Goal: Navigation & Orientation: Find specific page/section

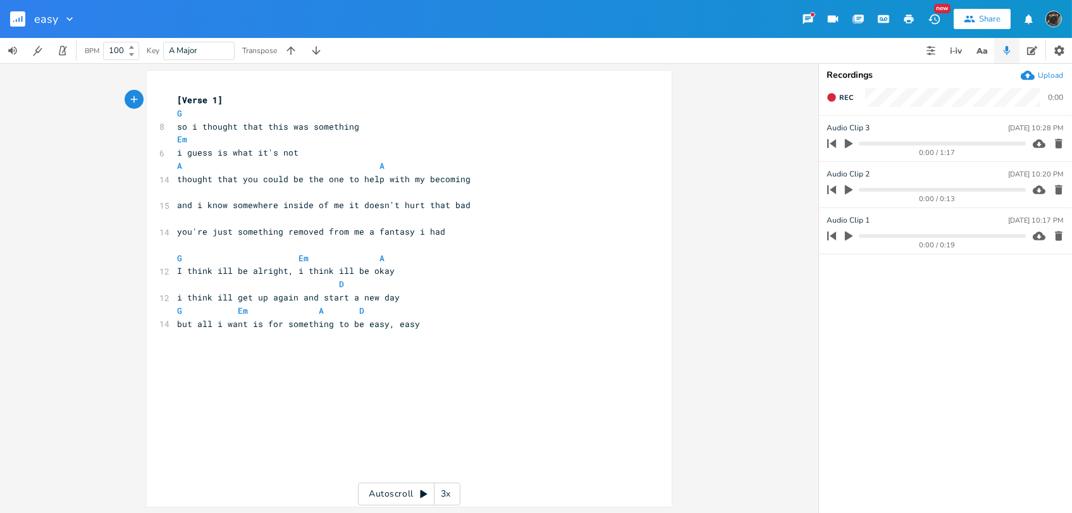
click at [18, 22] on icon "button" at bounding box center [18, 20] width 1 height 4
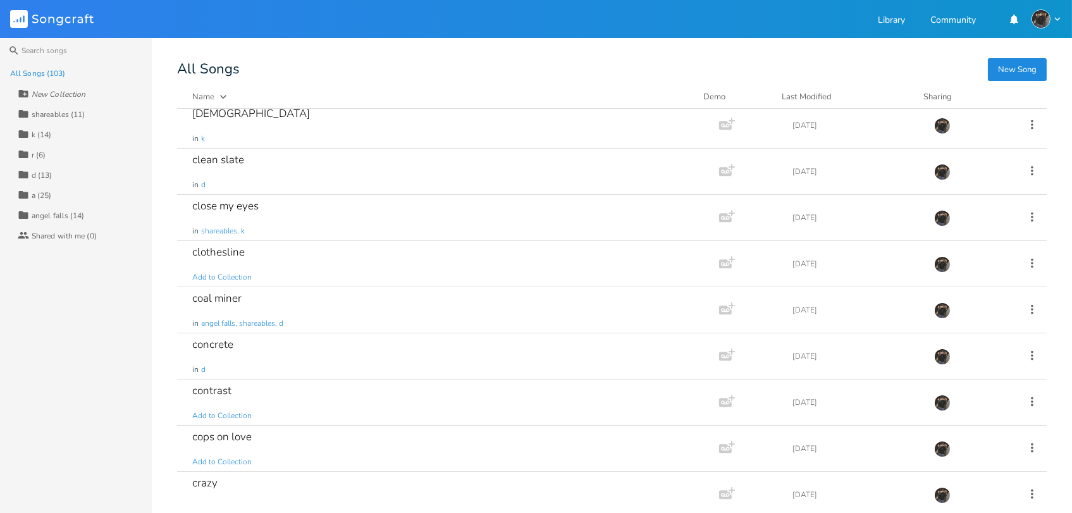
scroll to position [514, 0]
click at [436, 232] on div "close my eyes in shareables, k" at bounding box center [445, 218] width 507 height 46
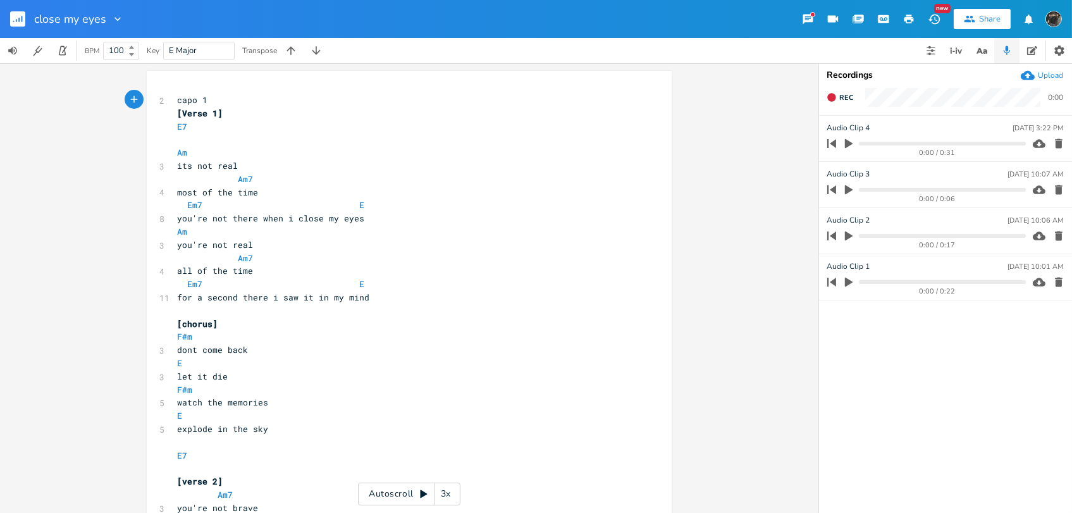
click at [22, 19] on icon "button" at bounding box center [22, 19] width 1 height 6
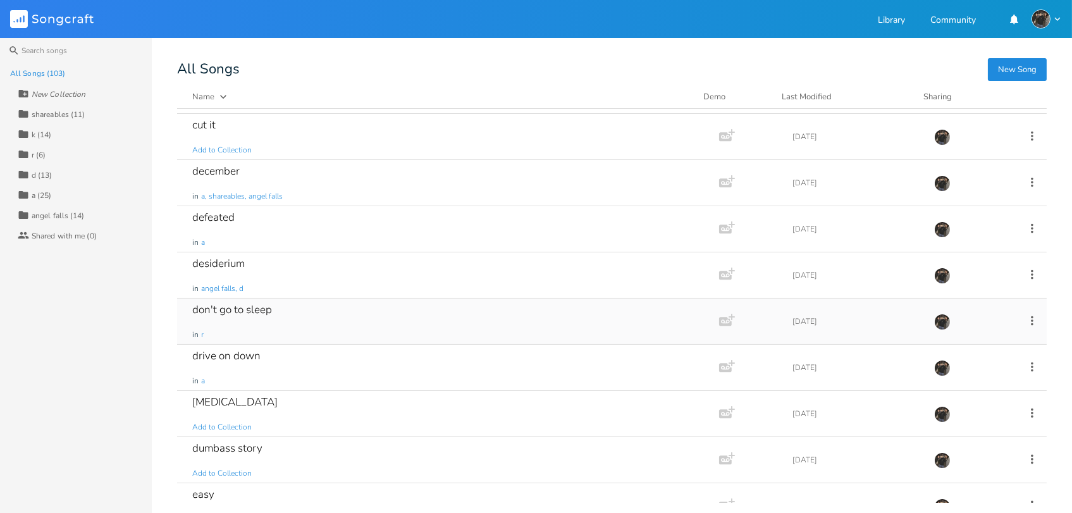
scroll to position [970, 0]
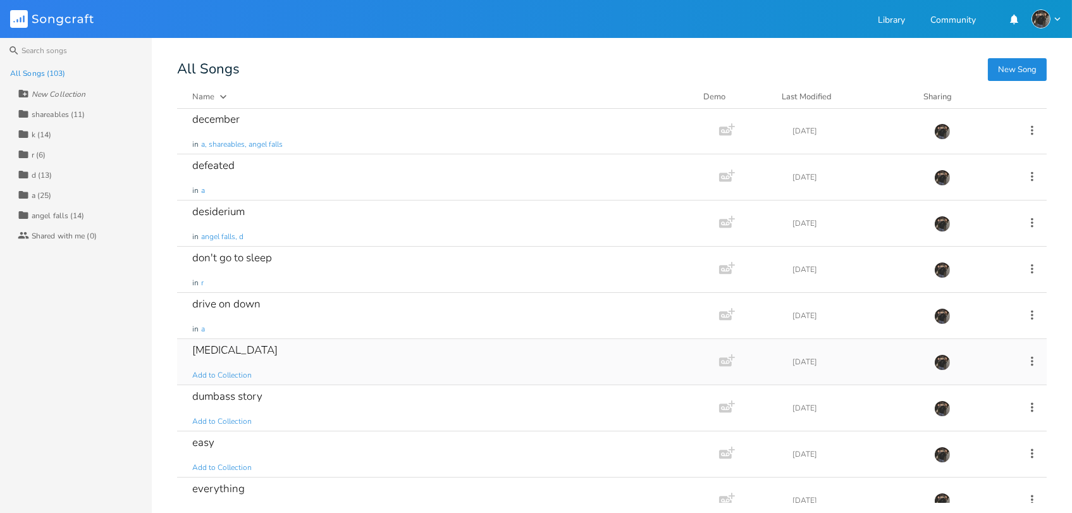
click at [476, 358] on div "[MEDICAL_DATA] Add to Collection" at bounding box center [445, 362] width 507 height 46
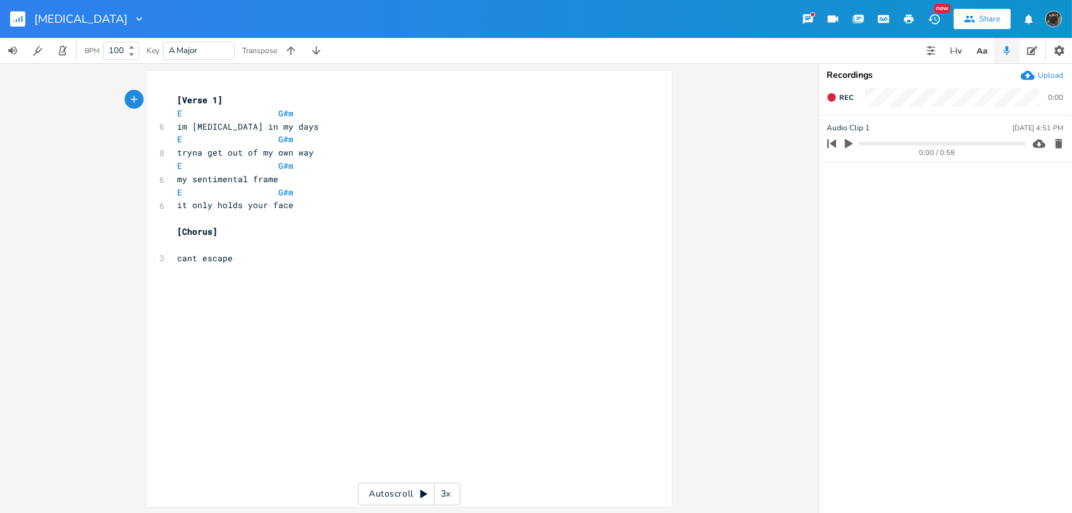
click at [847, 144] on icon "button" at bounding box center [849, 143] width 8 height 9
click at [733, 426] on div "xxxxxxxxxx [Verse 1] E G#m 6 im [MEDICAL_DATA] in my days E G#m 8 tryna get out…" at bounding box center [409, 288] width 818 height 450
click at [20, 22] on rect "button" at bounding box center [17, 18] width 15 height 15
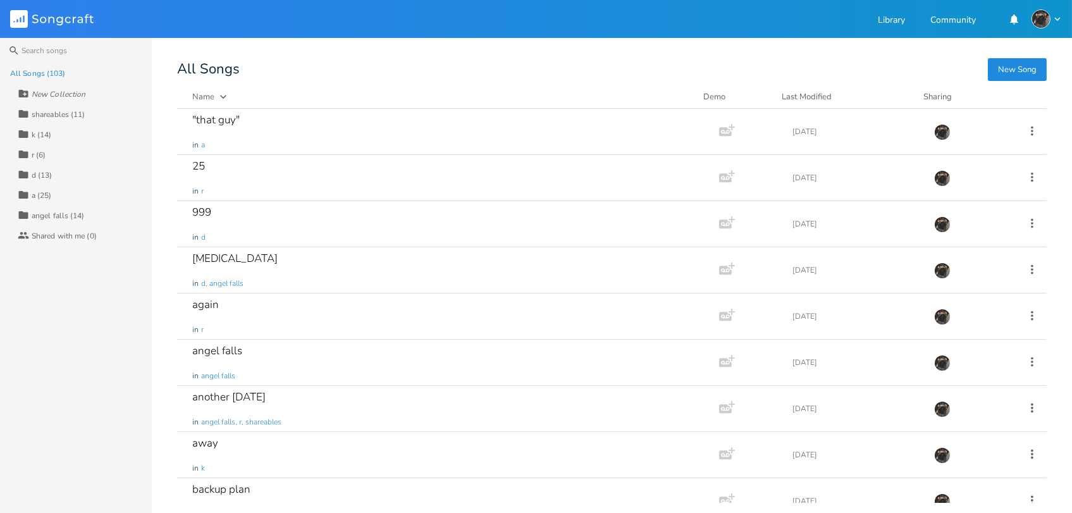
click at [70, 115] on div "shareables (11)" at bounding box center [59, 115] width 54 height 8
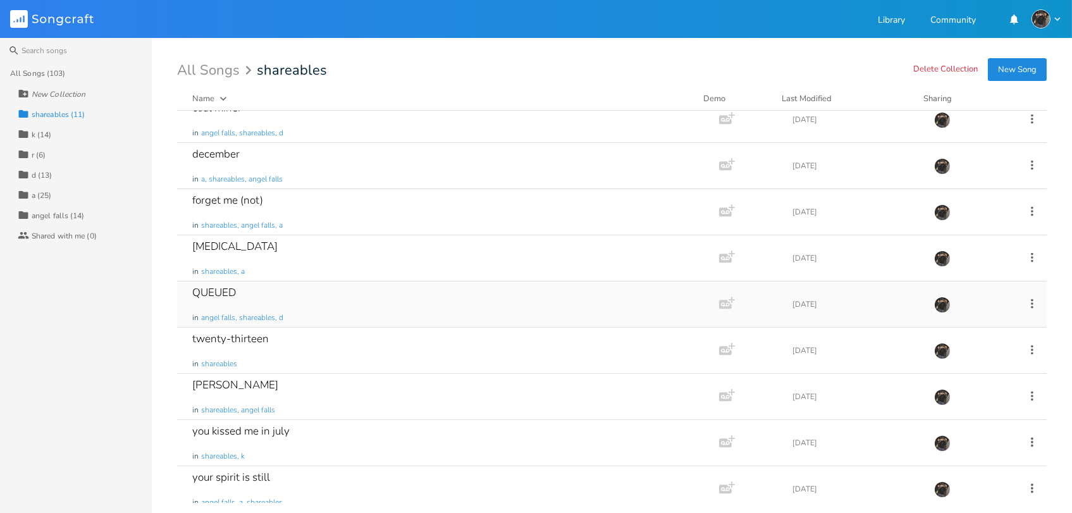
scroll to position [115, 0]
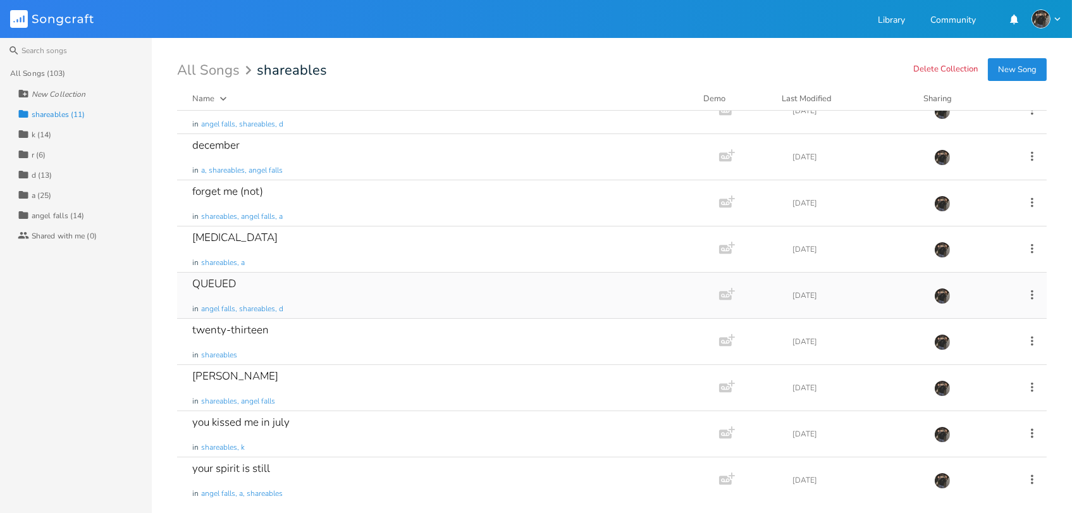
click at [525, 306] on div "QUEUED in angel falls, shareables, d" at bounding box center [445, 296] width 507 height 46
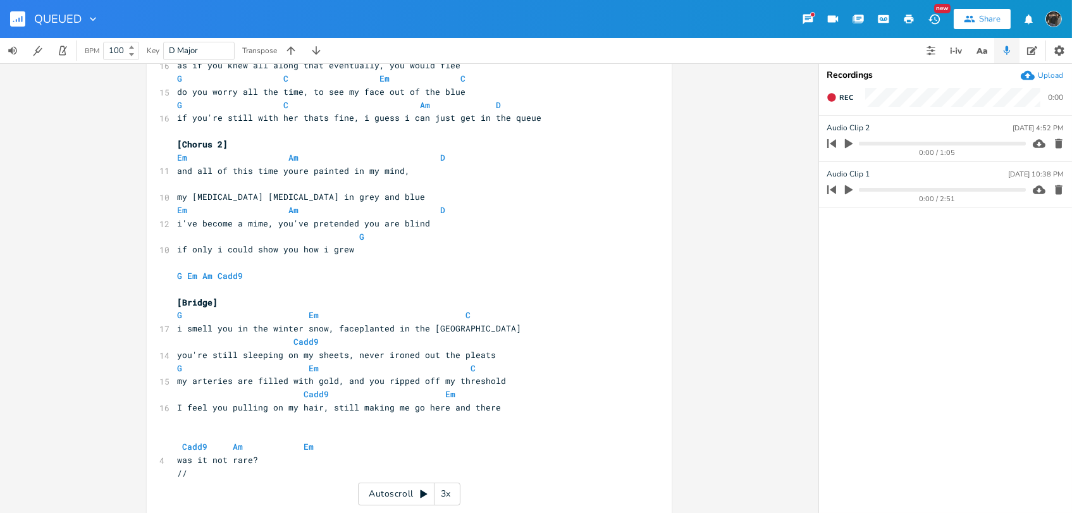
scroll to position [469, 0]
click at [19, 16] on rect "button" at bounding box center [17, 18] width 15 height 15
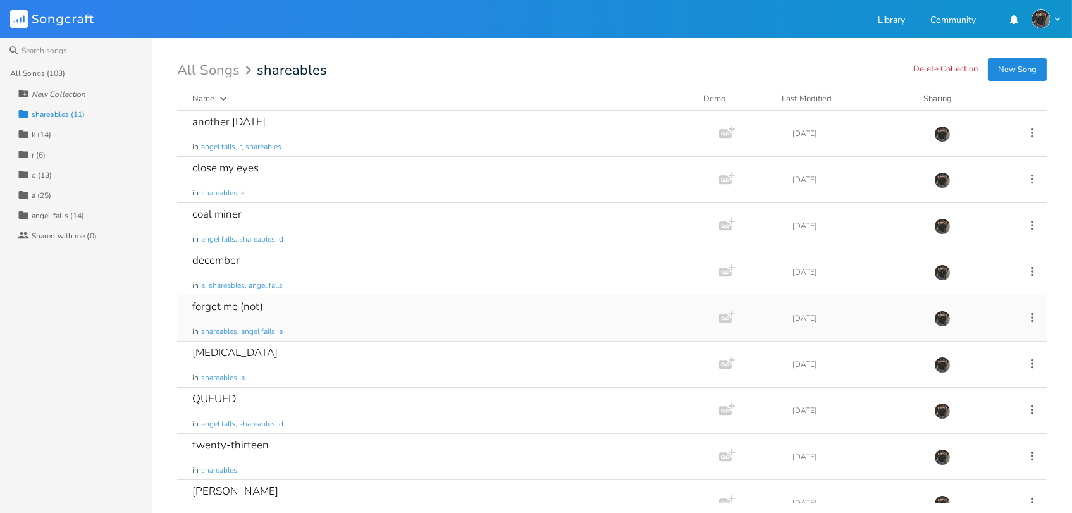
scroll to position [115, 0]
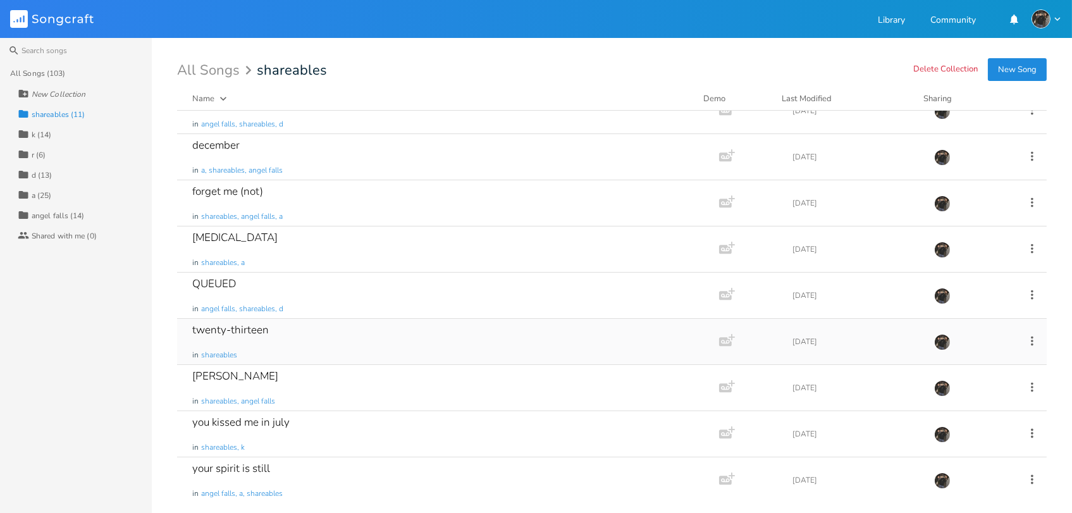
click at [420, 348] on div "twenty-thirteen in shareables" at bounding box center [445, 342] width 507 height 46
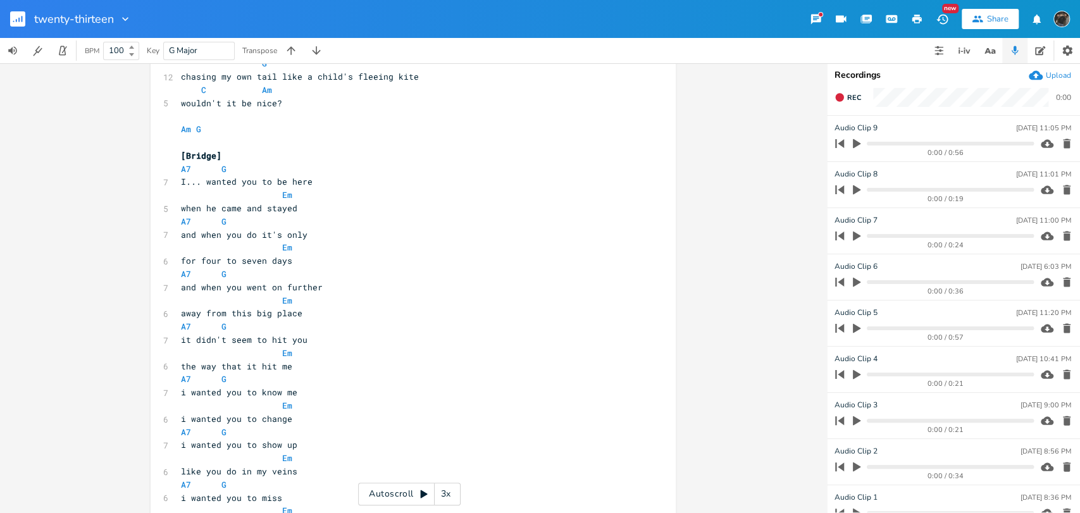
scroll to position [803, 0]
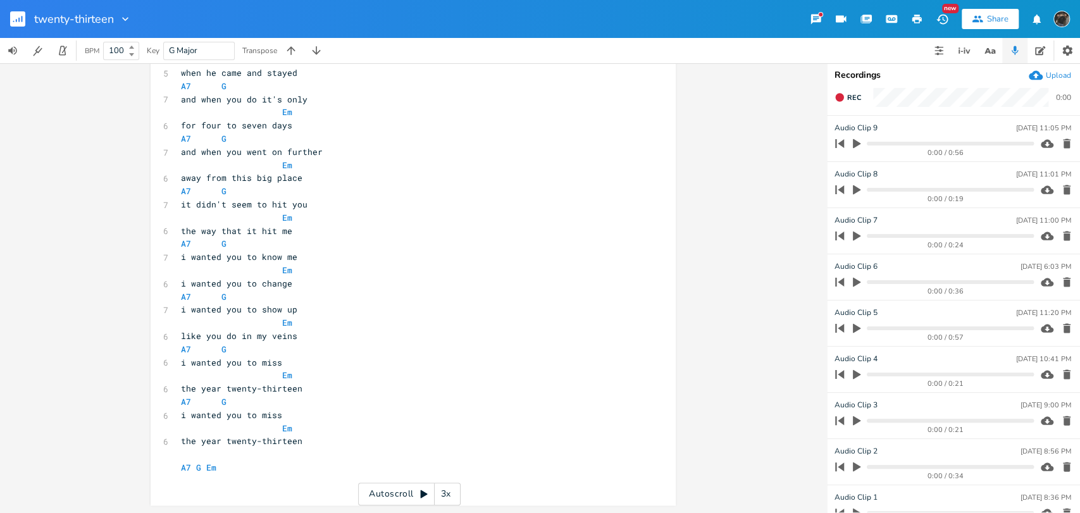
click at [10, 13] on rect "button" at bounding box center [17, 18] width 15 height 15
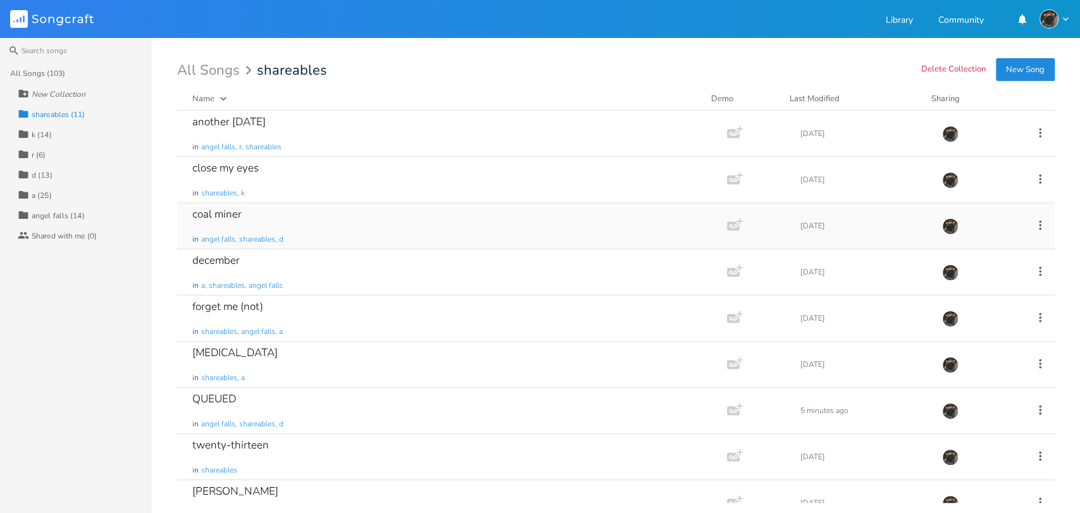
click at [421, 226] on div "coal miner in [GEOGRAPHIC_DATA], shareables, d" at bounding box center [449, 226] width 514 height 46
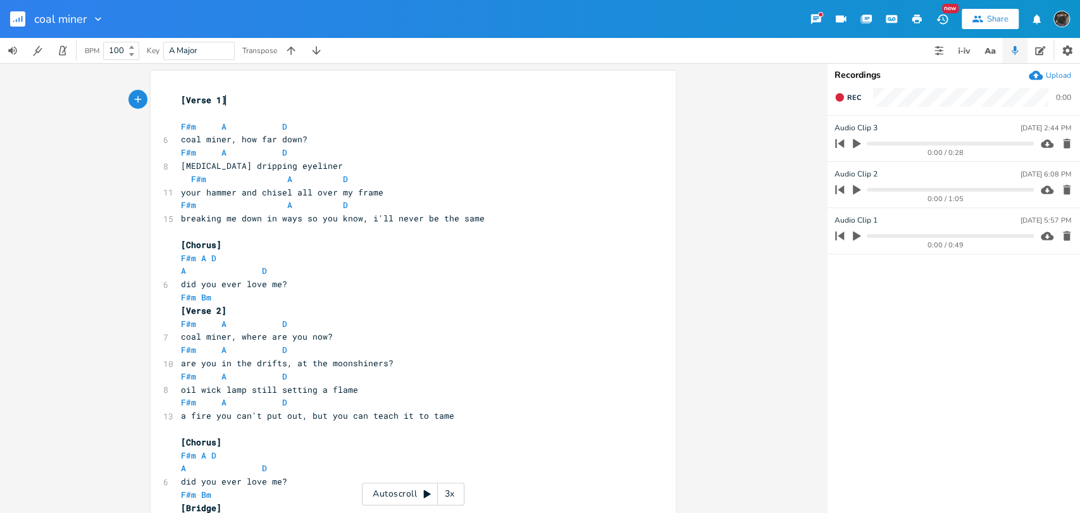
click at [16, 23] on rect "button" at bounding box center [17, 18] width 15 height 15
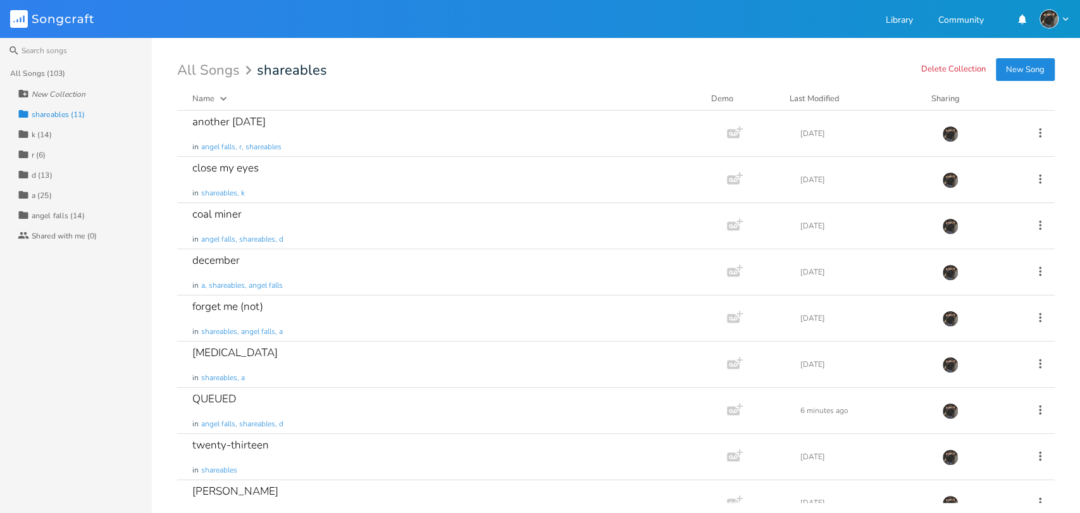
click at [61, 193] on div "Collection a (25)" at bounding box center [85, 195] width 134 height 20
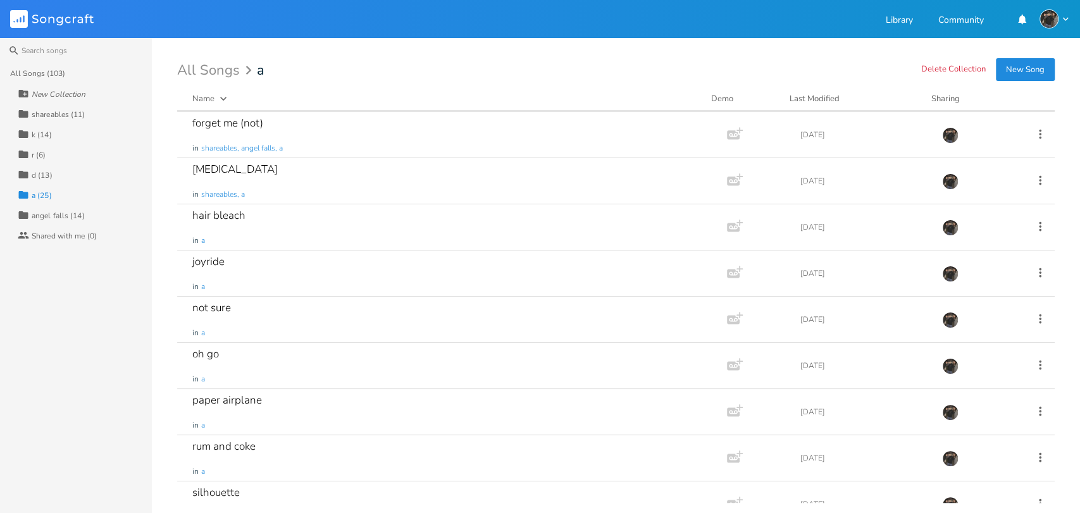
scroll to position [364, 0]
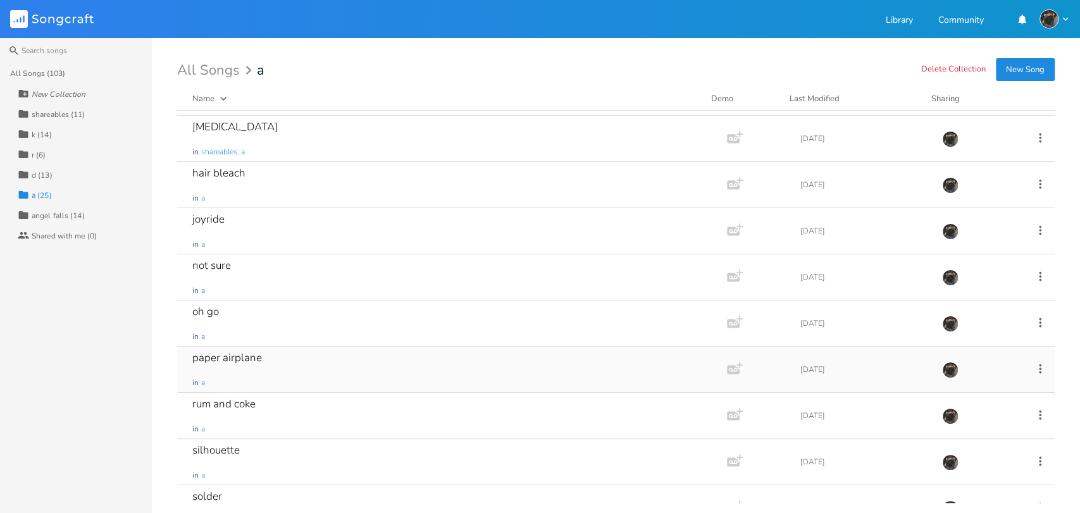
click at [344, 361] on div "paper airplane in a" at bounding box center [449, 370] width 514 height 46
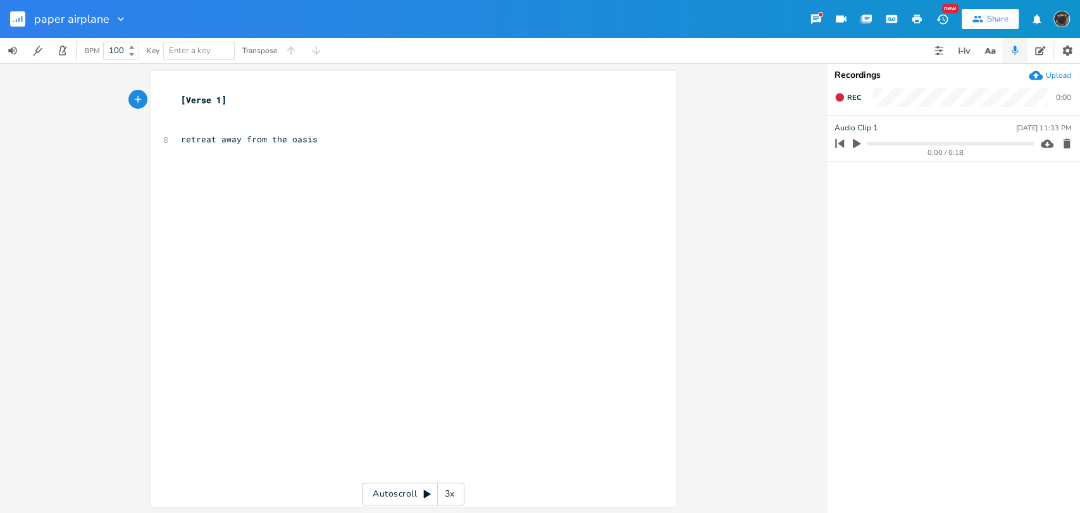
click at [20, 22] on icon "button" at bounding box center [18, 20] width 1 height 4
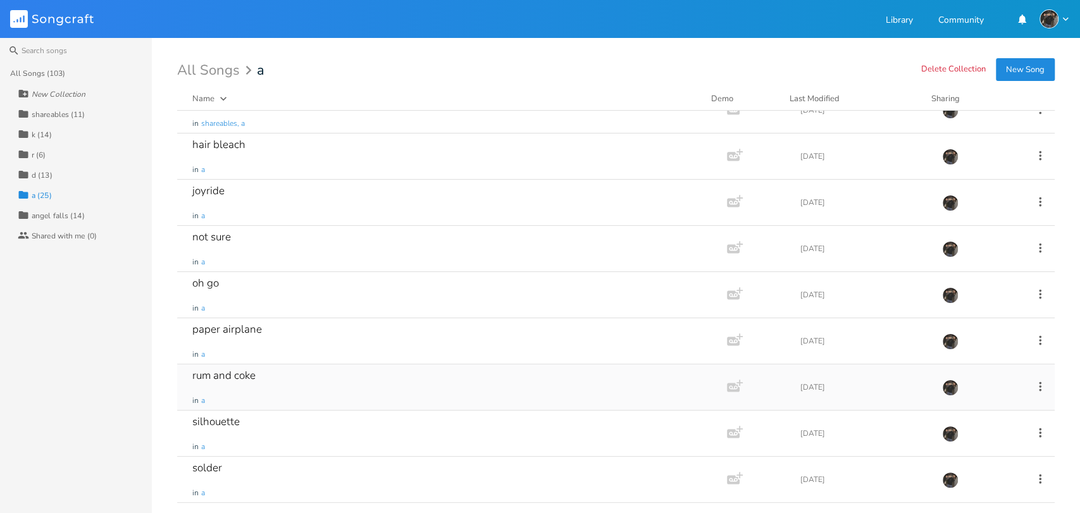
scroll to position [398, 0]
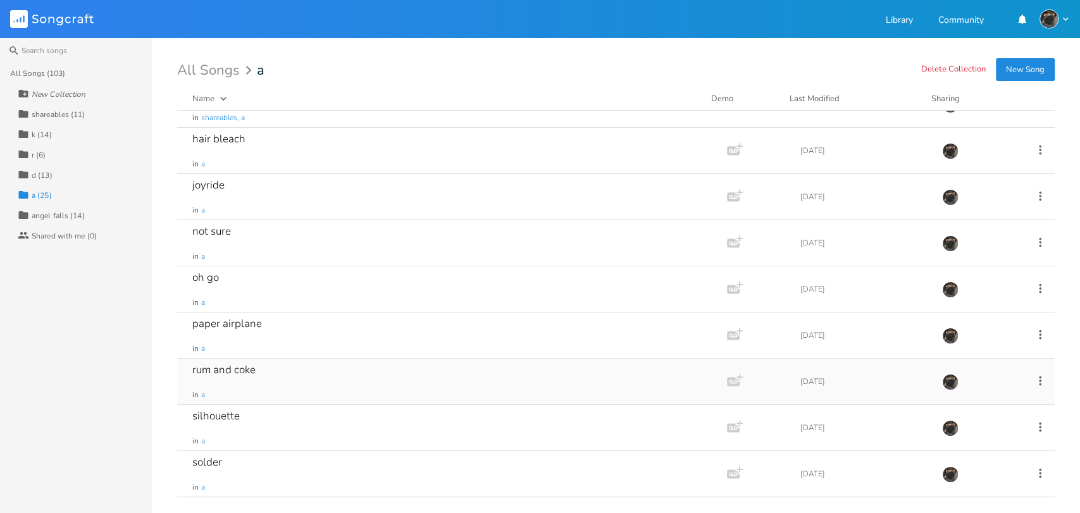
click at [309, 363] on div "rum and coke in a" at bounding box center [449, 382] width 514 height 46
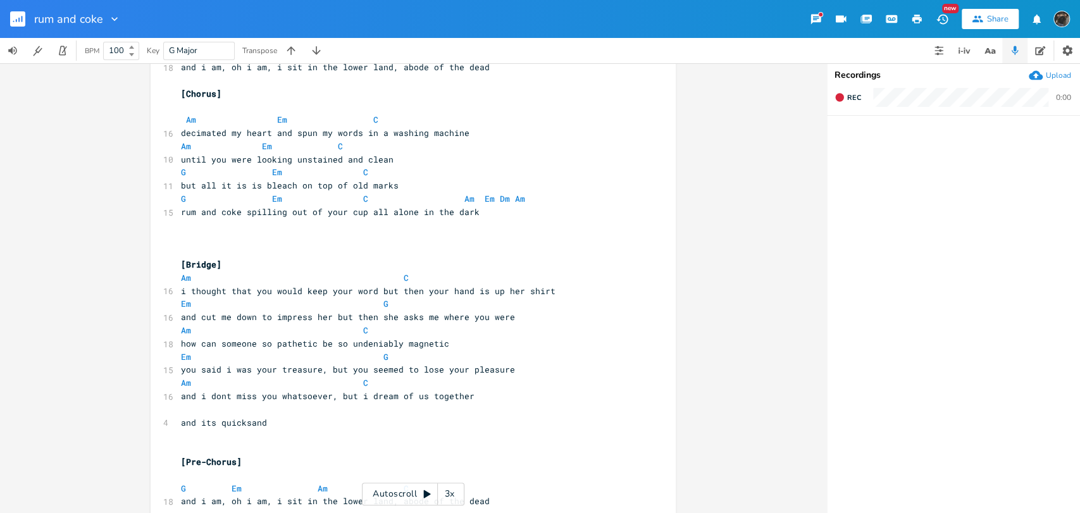
scroll to position [784, 0]
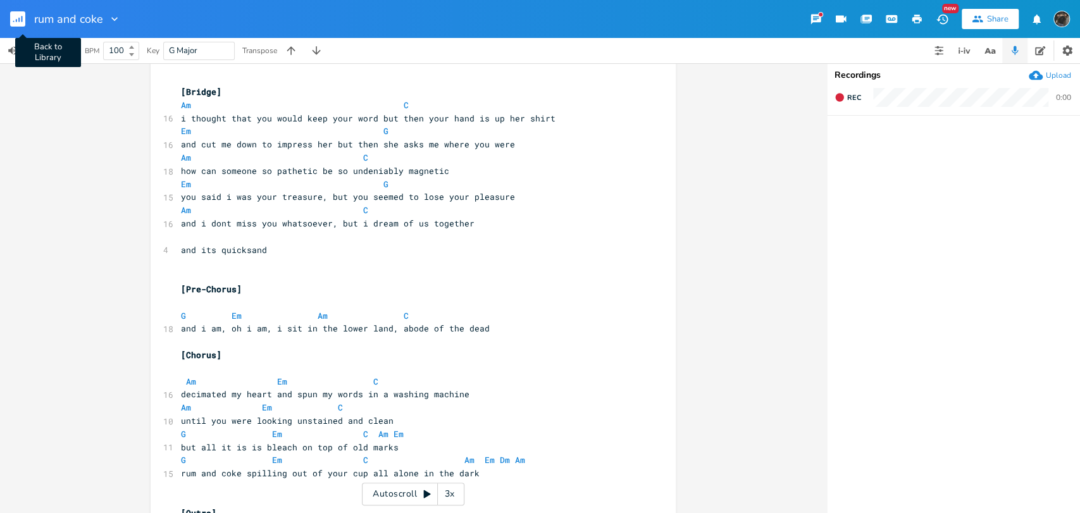
click at [16, 20] on icon "button" at bounding box center [16, 20] width 1 height 3
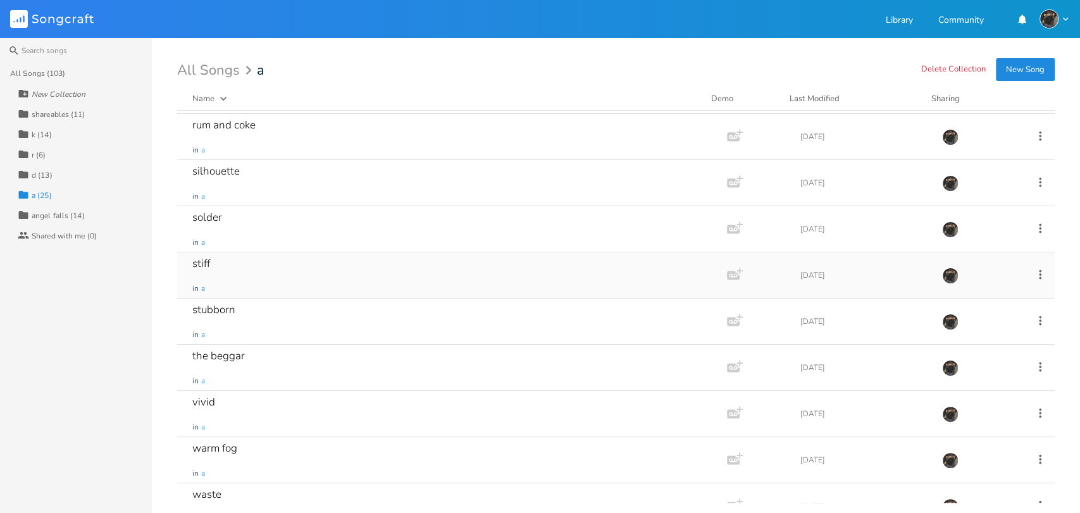
scroll to position [644, 0]
click at [390, 404] on div "vivid in a" at bounding box center [449, 413] width 514 height 46
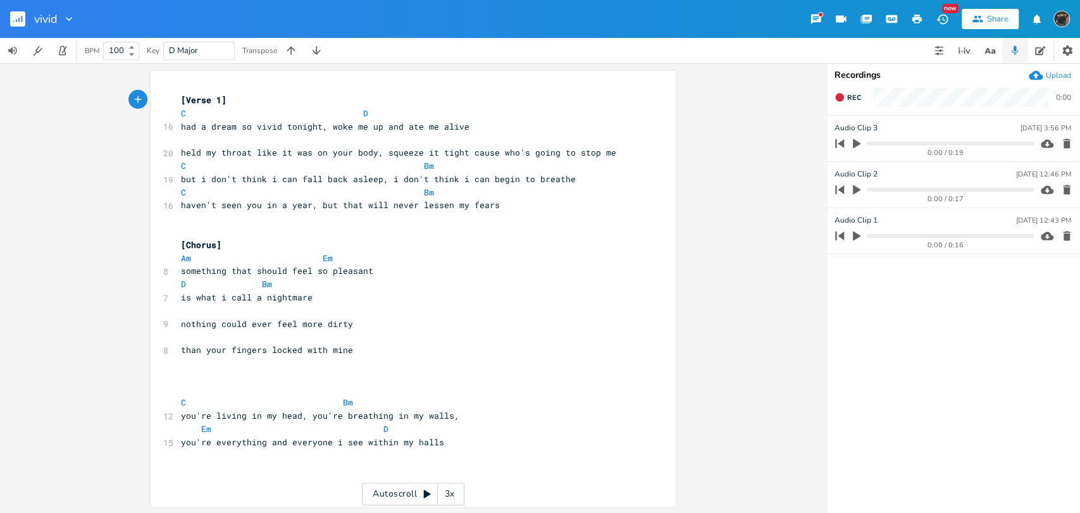
click at [15, 18] on rect "button" at bounding box center [17, 18] width 15 height 15
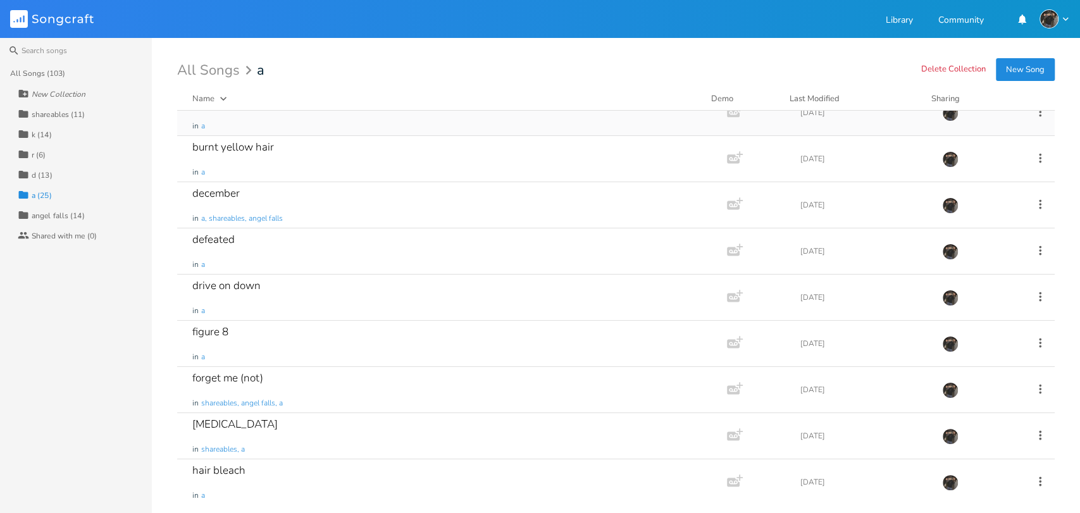
scroll to position [68, 0]
click at [409, 403] on div "forget me (not) in shareables, angel falls, a" at bounding box center [449, 389] width 514 height 46
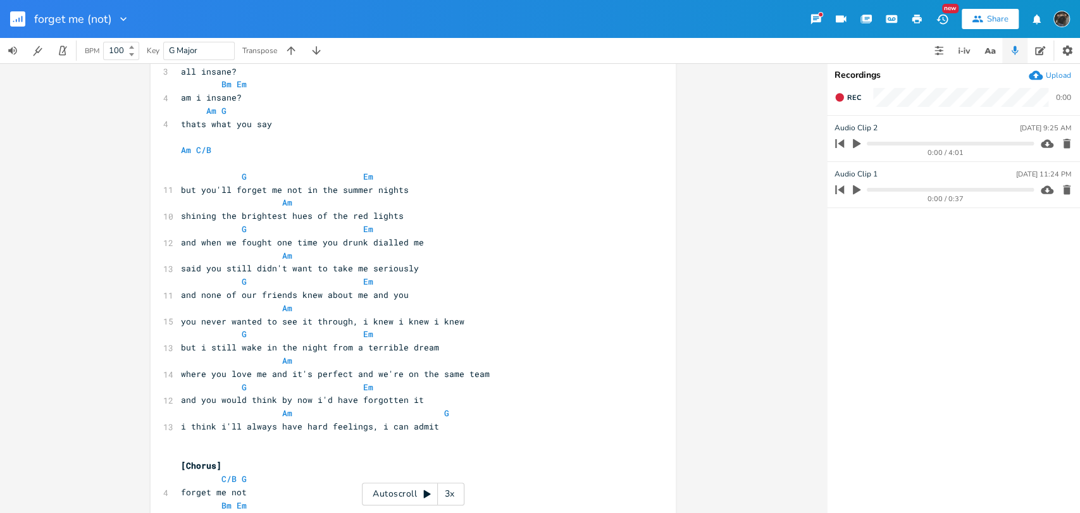
scroll to position [450, 0]
click at [20, 16] on rect "button" at bounding box center [17, 18] width 15 height 15
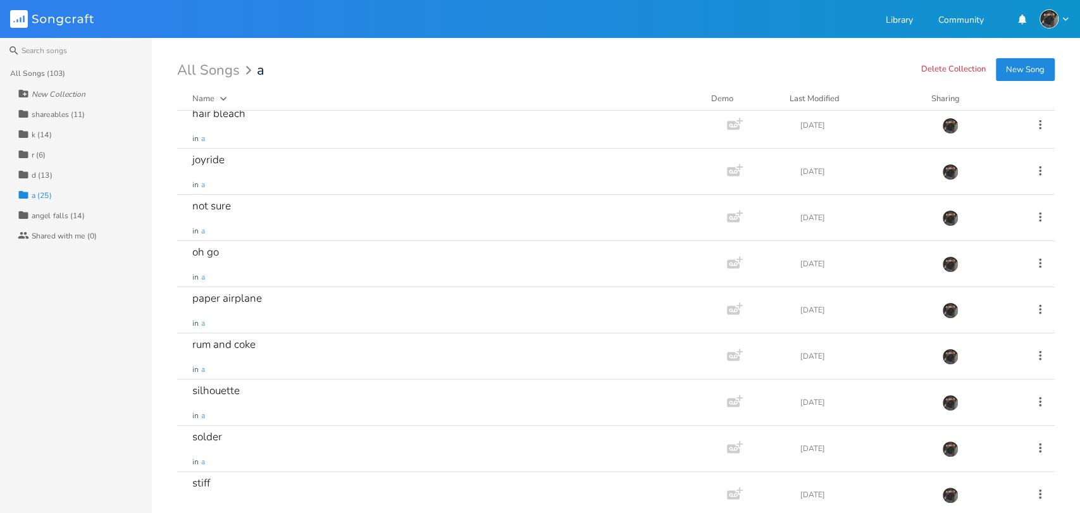
scroll to position [460, 0]
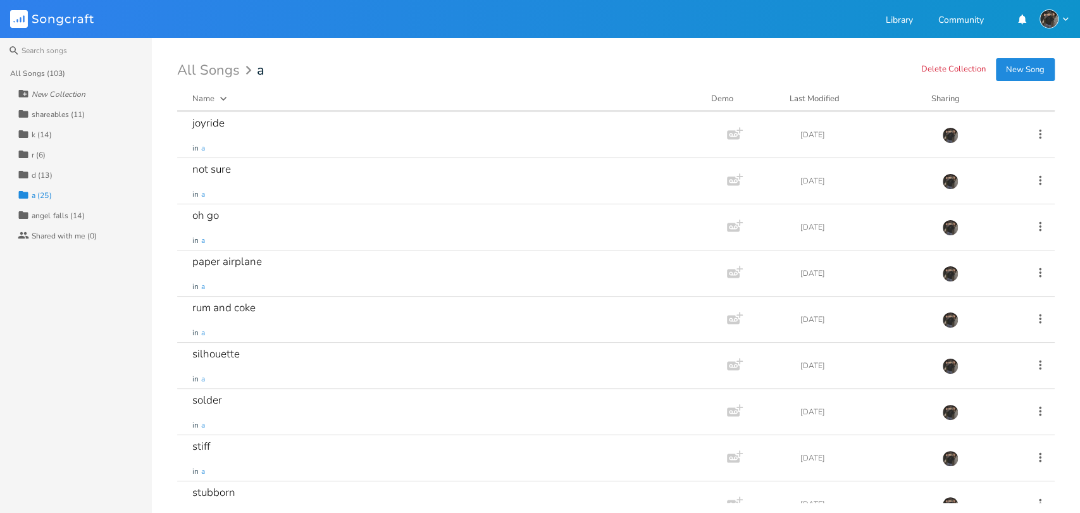
click at [61, 212] on div "angel falls (14)" at bounding box center [58, 216] width 53 height 8
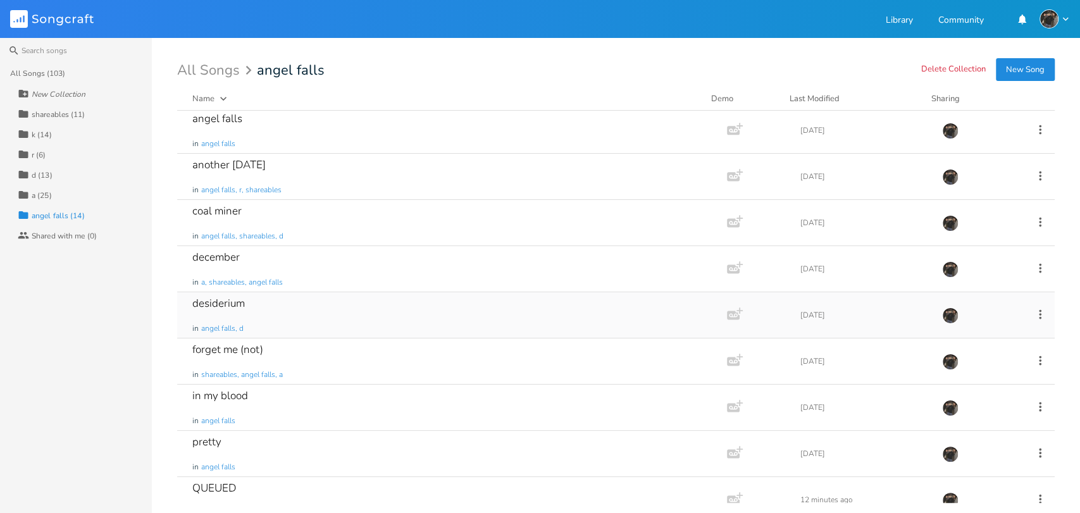
scroll to position [51, 0]
click at [295, 429] on div "pretty in [GEOGRAPHIC_DATA]" at bounding box center [449, 452] width 514 height 46
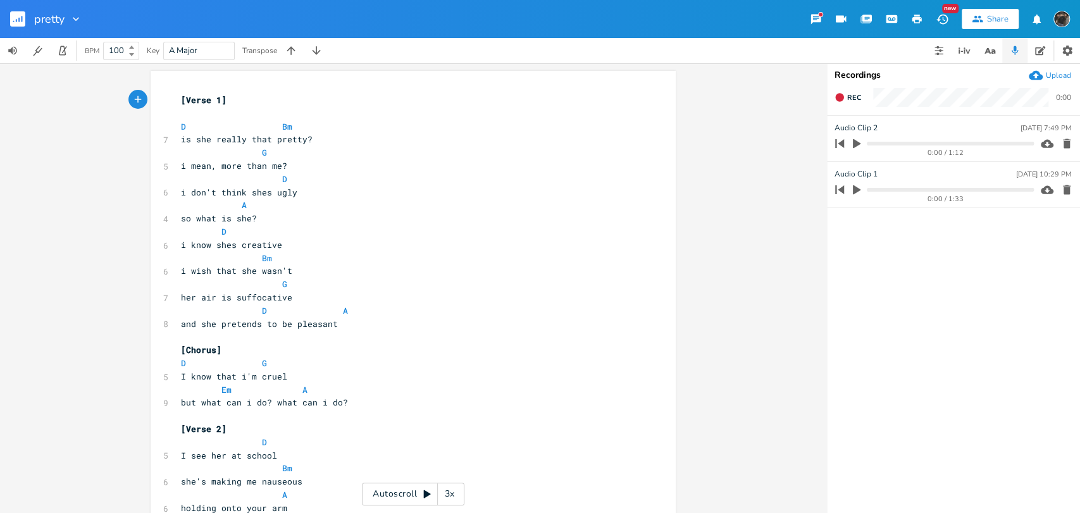
click at [13, 18] on rect "button" at bounding box center [17, 18] width 15 height 15
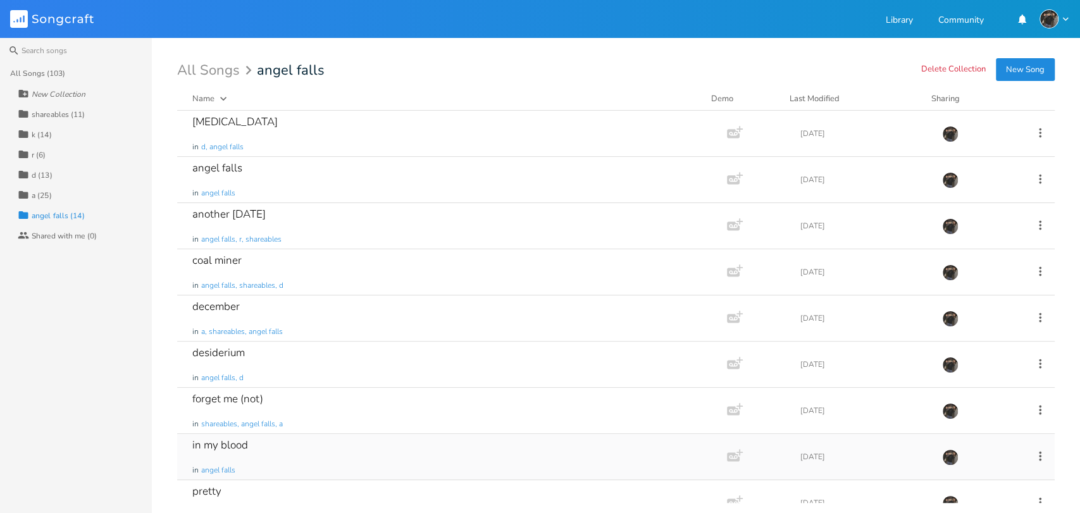
click at [316, 450] on div "in my blood in [GEOGRAPHIC_DATA]" at bounding box center [449, 457] width 514 height 46
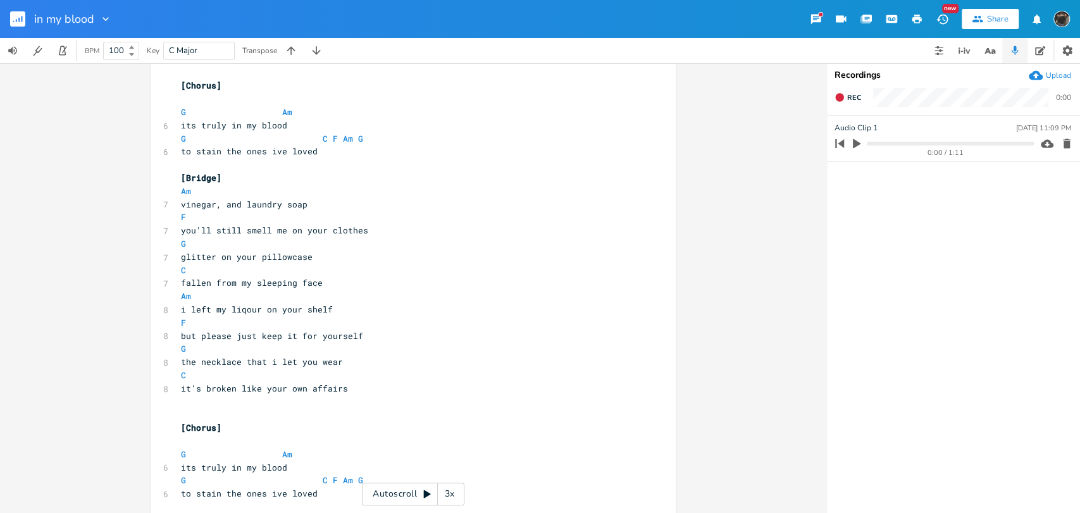
scroll to position [540, 0]
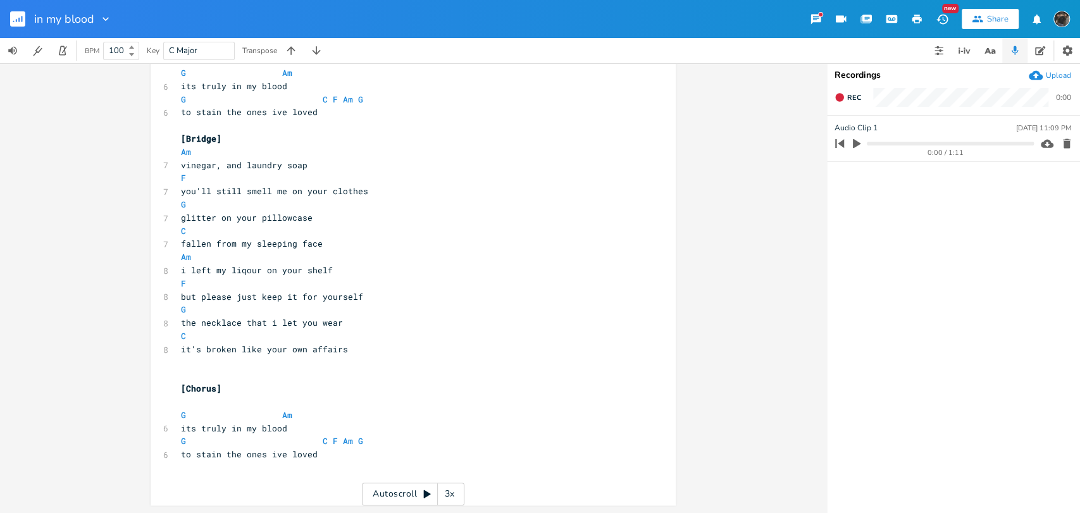
click at [22, 9] on button "button" at bounding box center [22, 19] width 25 height 30
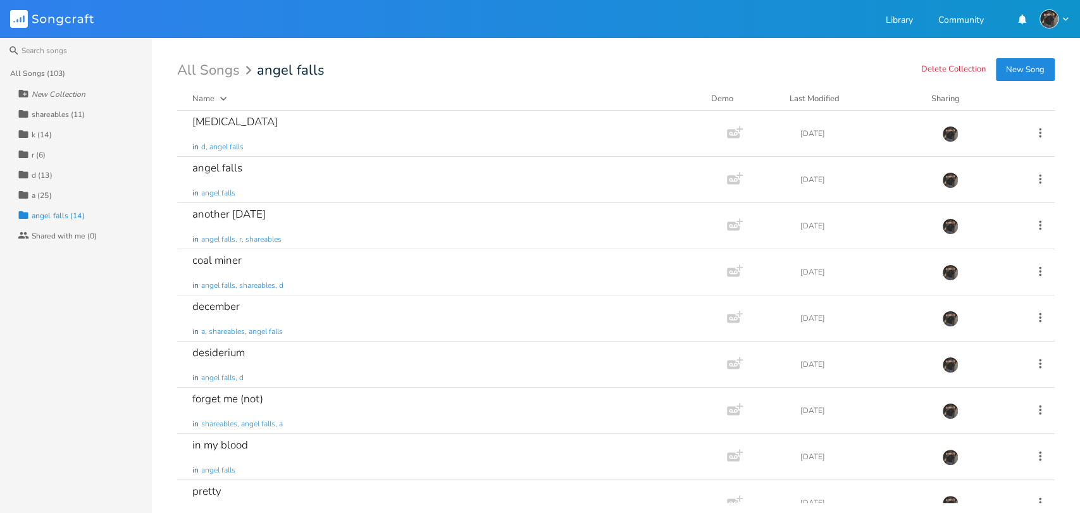
click at [57, 73] on div "All Songs (103)" at bounding box center [38, 74] width 56 height 8
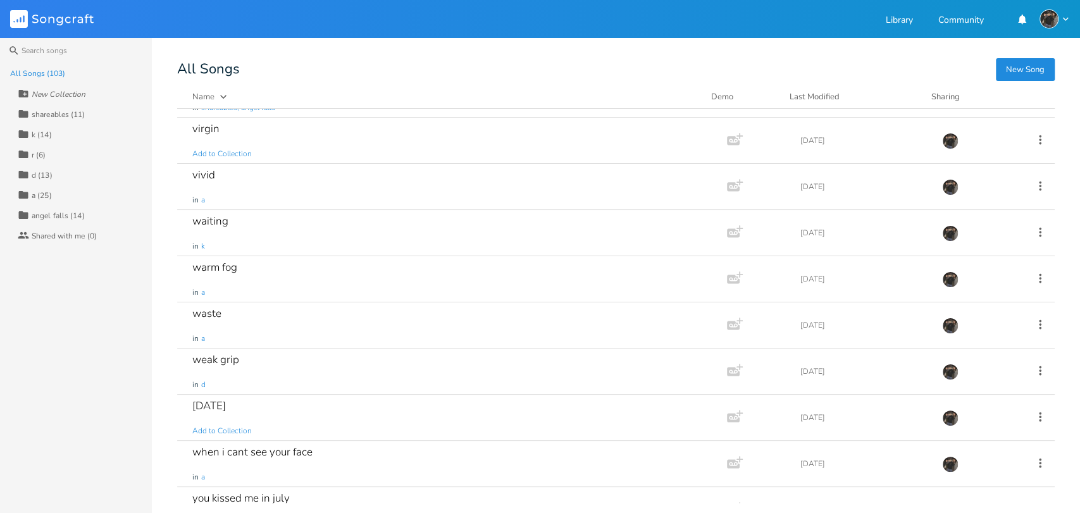
scroll to position [4354, 0]
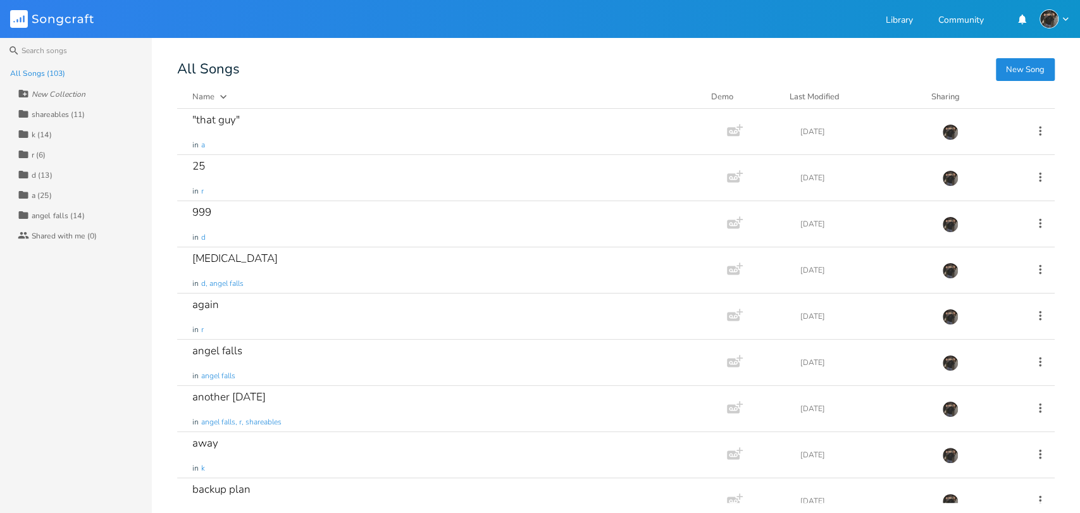
click at [65, 117] on div "shareables (11)" at bounding box center [59, 115] width 54 height 8
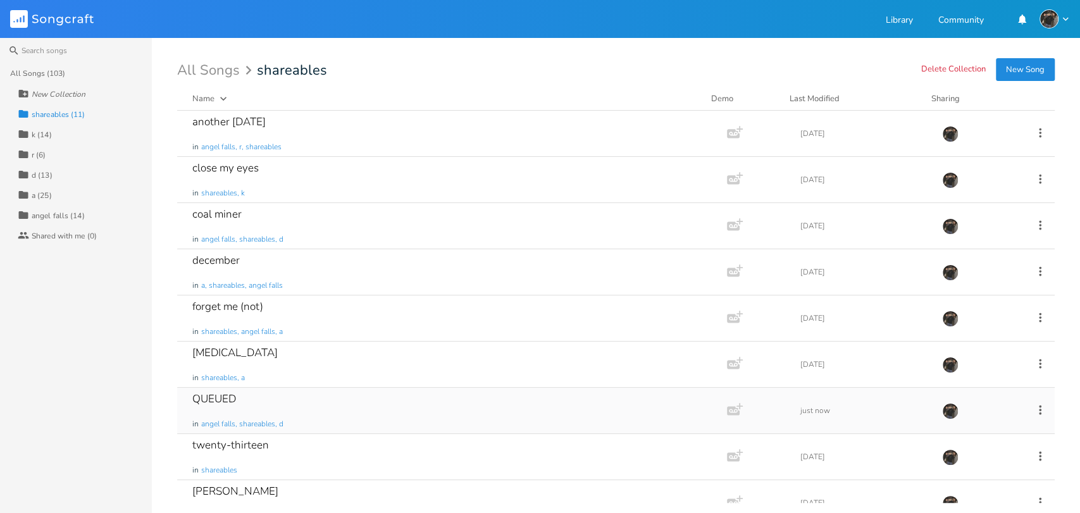
scroll to position [115, 0]
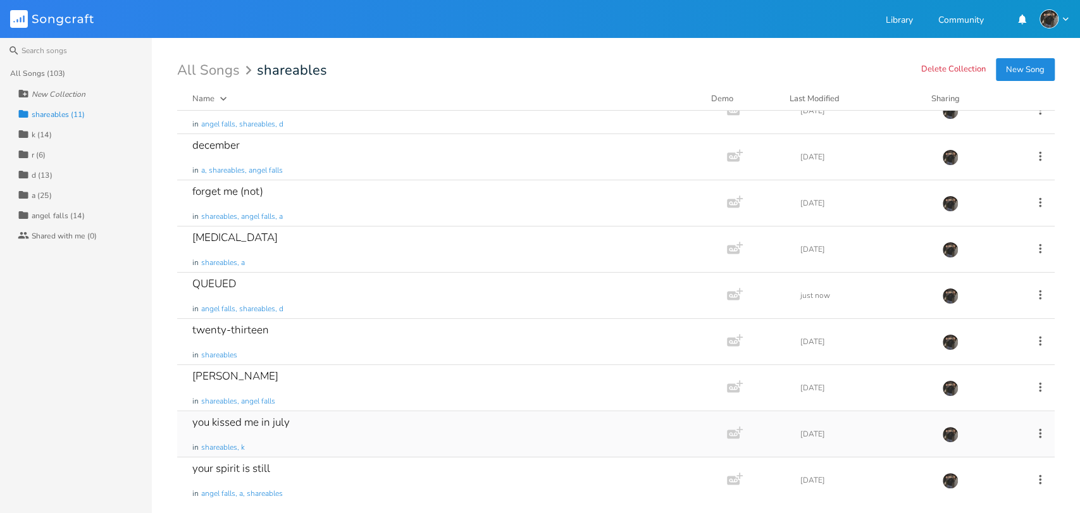
click at [307, 428] on div "you kissed me in july in shareables, k" at bounding box center [449, 434] width 514 height 46
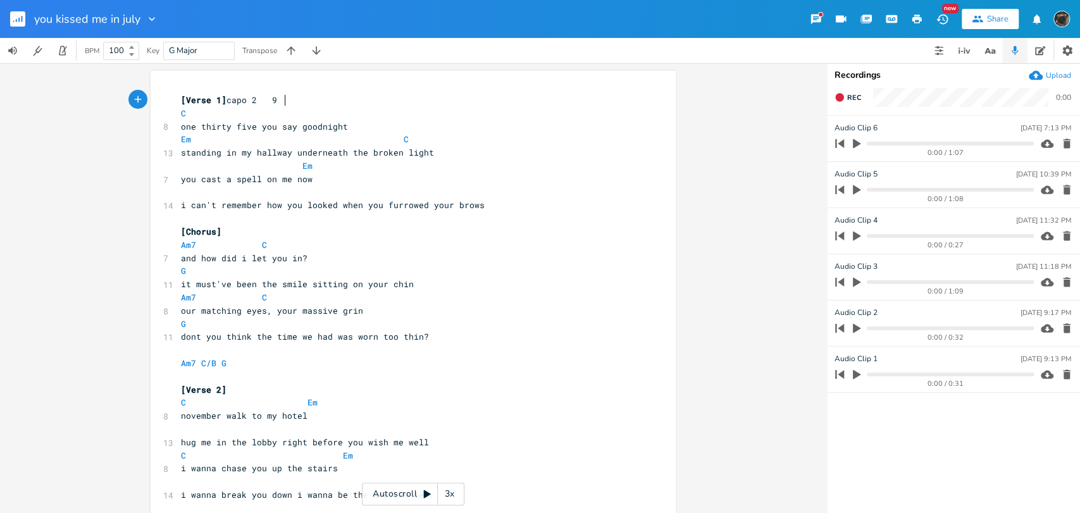
click at [19, 22] on rect "button" at bounding box center [17, 18] width 15 height 15
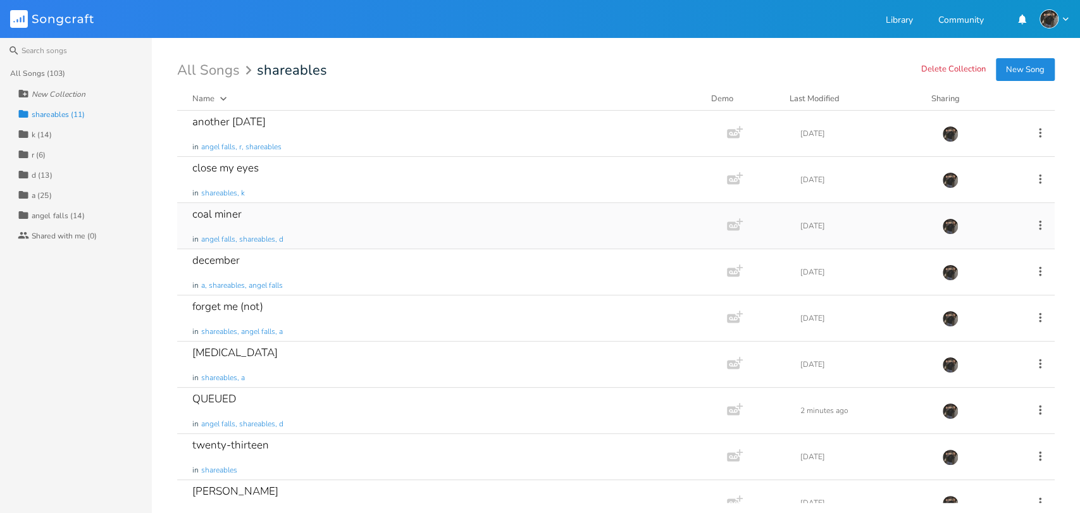
click at [351, 230] on div "coal miner in [GEOGRAPHIC_DATA], shareables, d" at bounding box center [449, 226] width 514 height 46
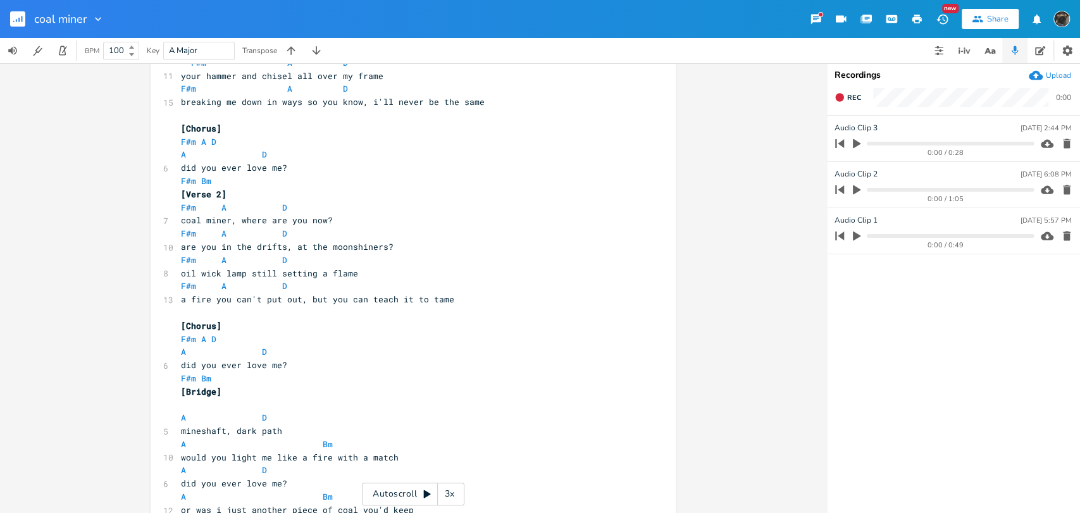
scroll to position [118, 0]
click at [19, 20] on icon "button" at bounding box center [18, 20] width 1 height 4
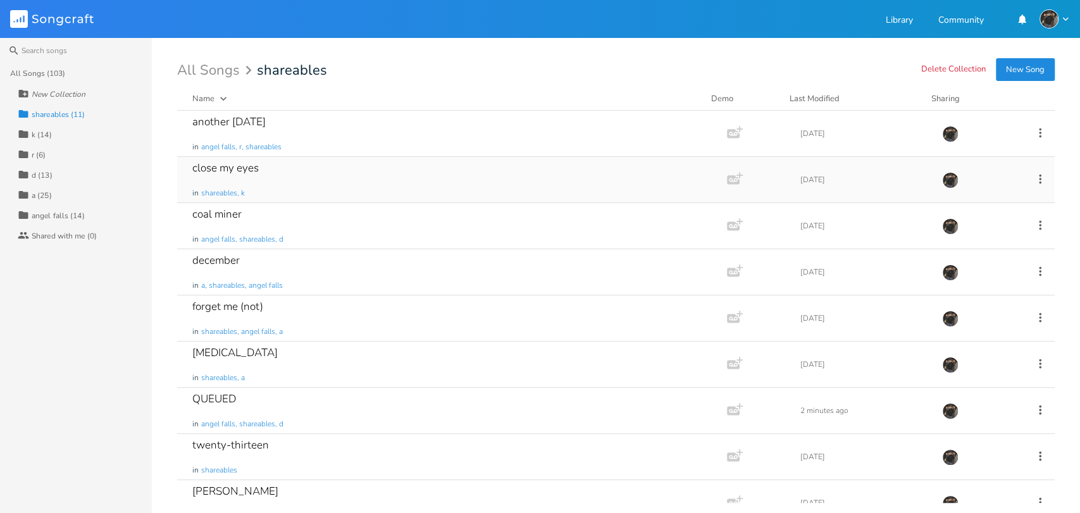
click at [347, 184] on div "close my eyes in shareables, k" at bounding box center [449, 180] width 514 height 46
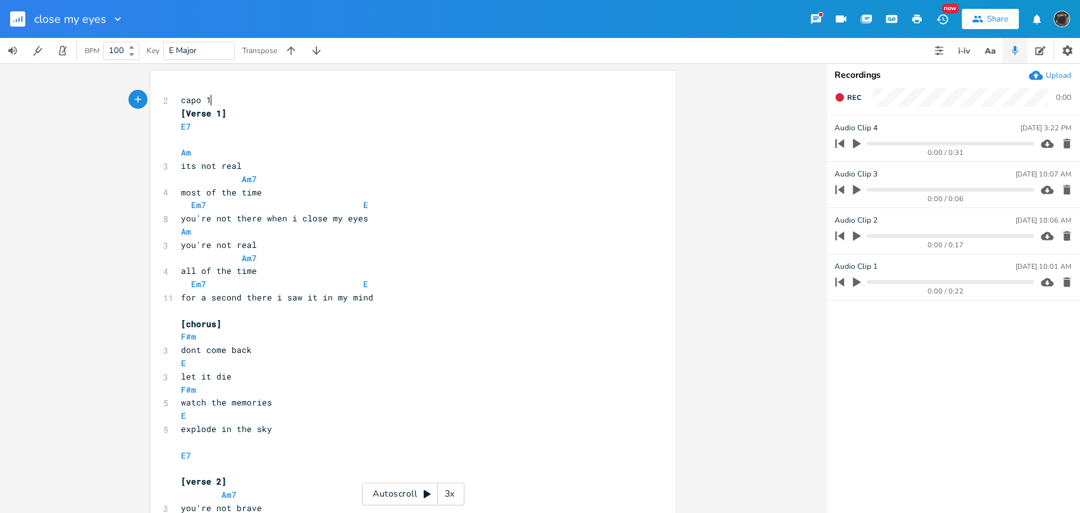
click at [16, 16] on rect "button" at bounding box center [17, 18] width 15 height 15
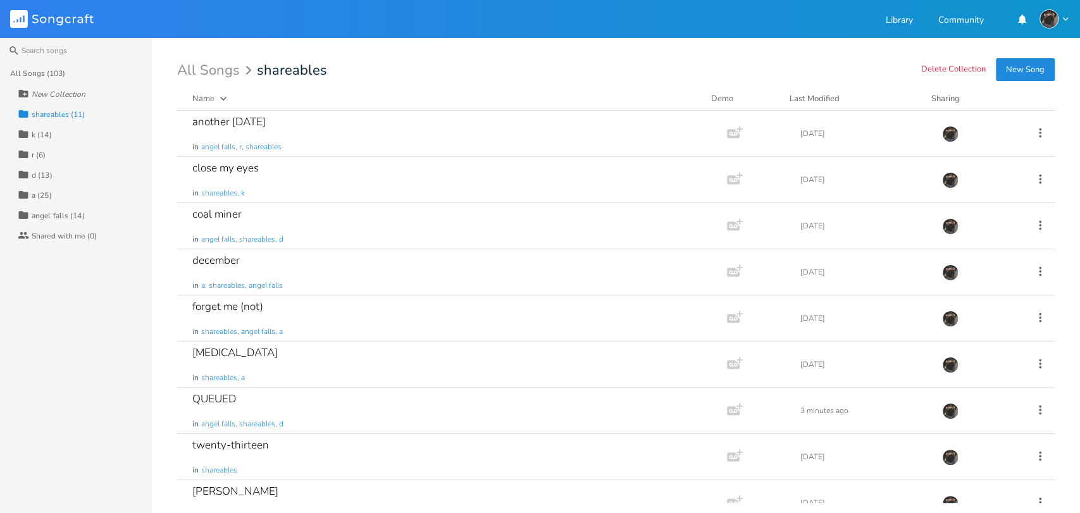
click at [39, 180] on div "Collection d (13)" at bounding box center [85, 174] width 134 height 20
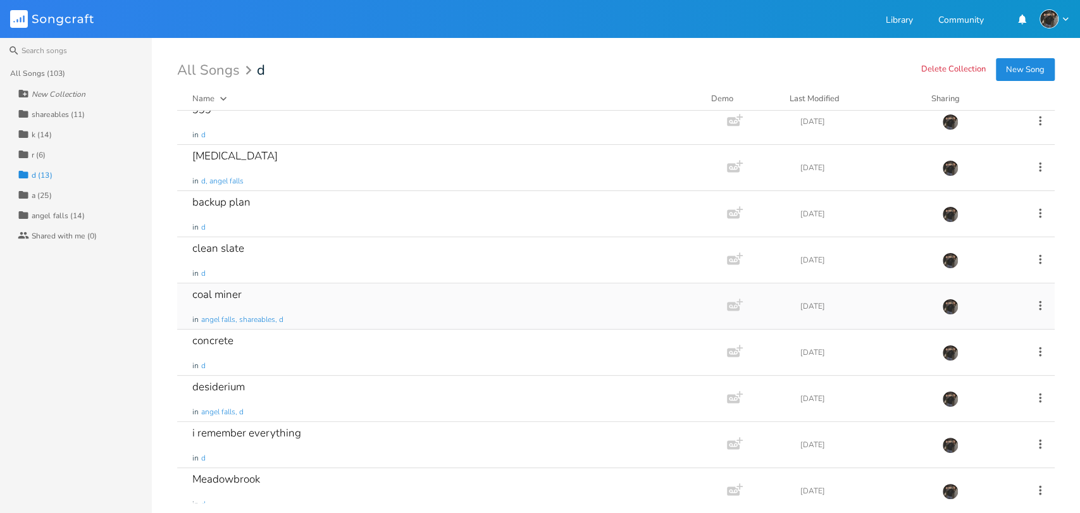
scroll to position [13, 0]
click at [397, 254] on div "clean slate in d" at bounding box center [449, 260] width 514 height 46
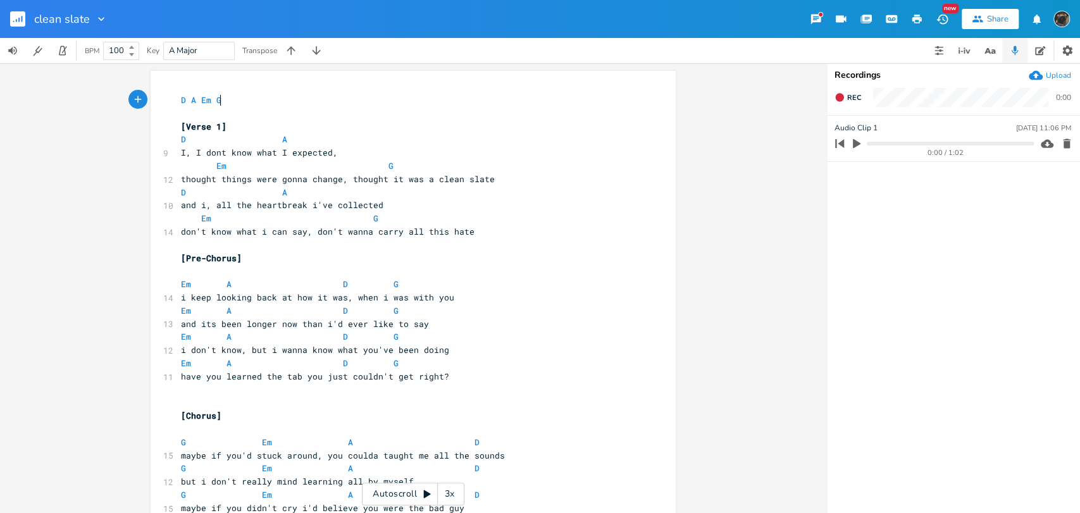
click at [18, 27] on button "button" at bounding box center [22, 19] width 25 height 30
